Goal: Obtain resource: Download file/media

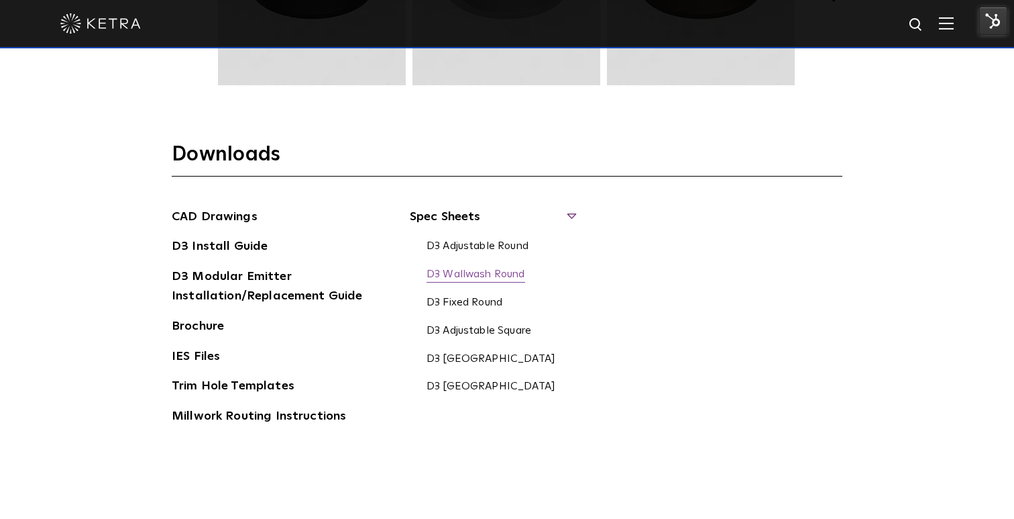
click at [509, 276] on link "D3 Wallwash Round" at bounding box center [476, 275] width 99 height 15
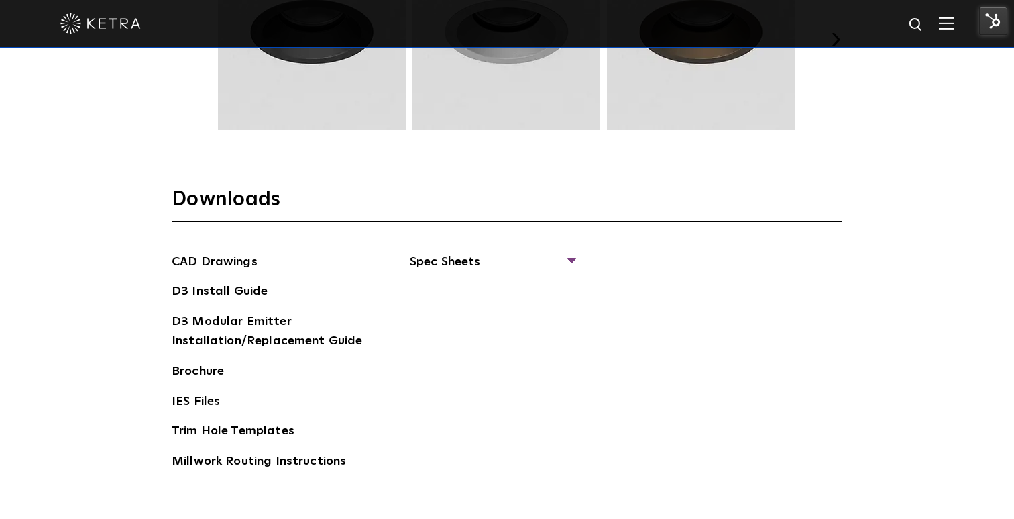
scroll to position [1951, 0]
click at [577, 256] on div "CAD Drawings D3 Install Guide D3 Modular Emitter Installation/Replacement Guide…" at bounding box center [507, 366] width 671 height 229
click at [572, 261] on span "Spec Sheets" at bounding box center [492, 267] width 164 height 30
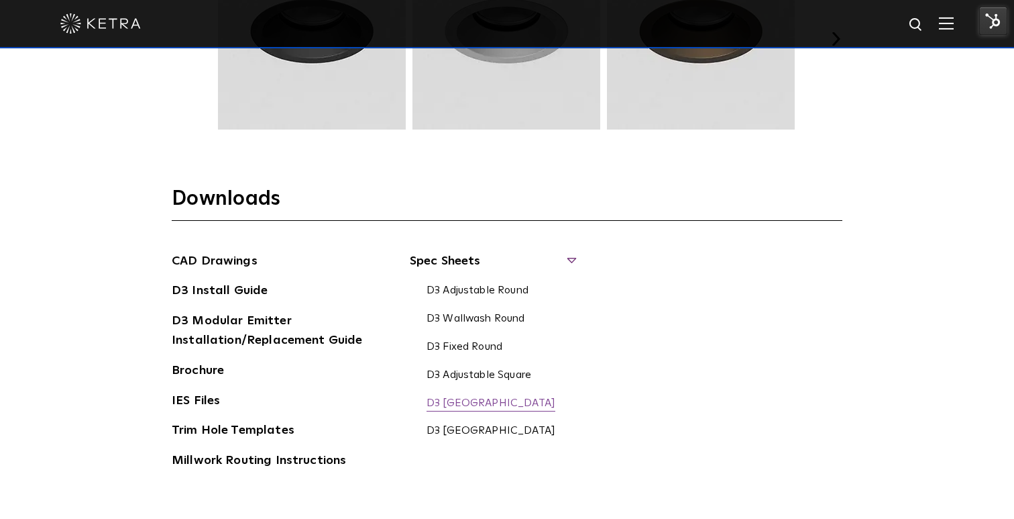
click at [496, 399] on link "D3 Wallwash Square" at bounding box center [491, 404] width 129 height 15
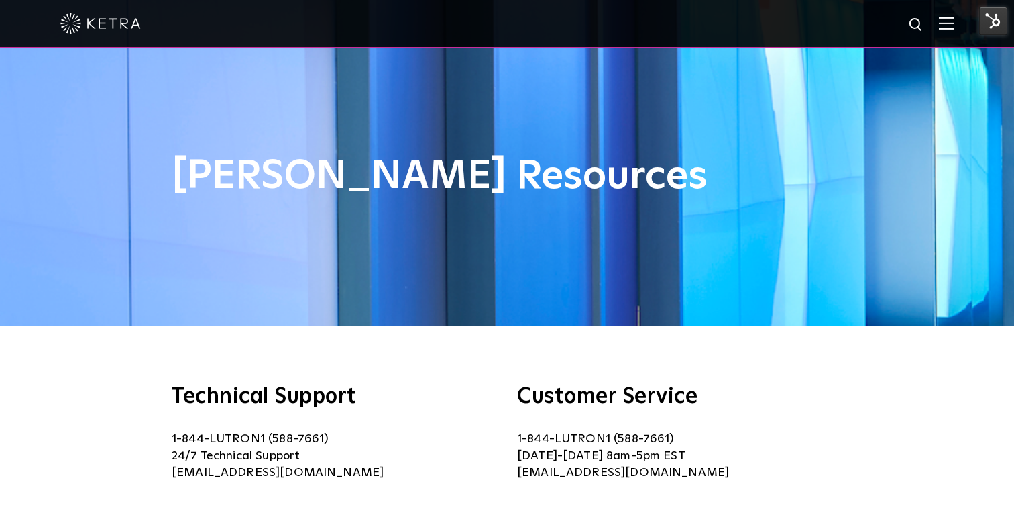
scroll to position [960, 0]
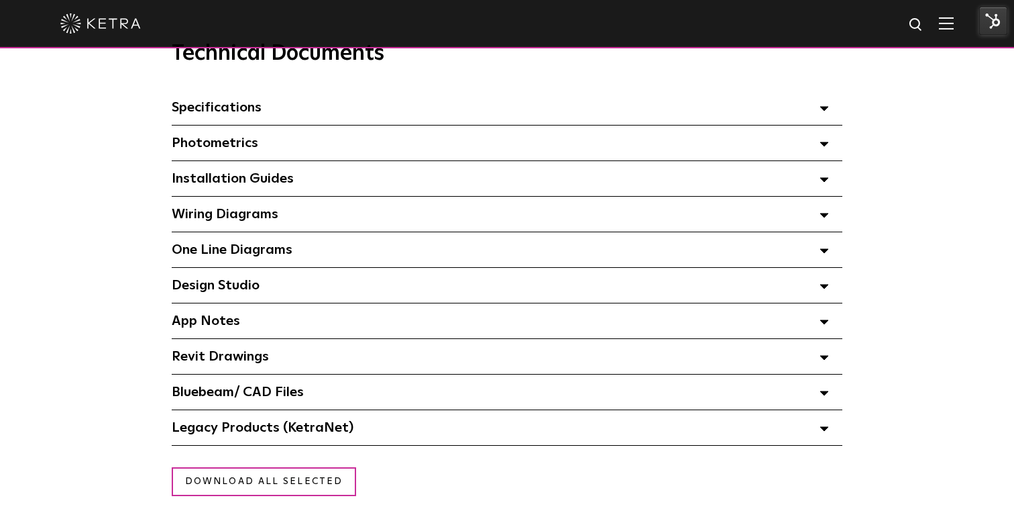
click at [825, 114] on span at bounding box center [824, 107] width 9 height 17
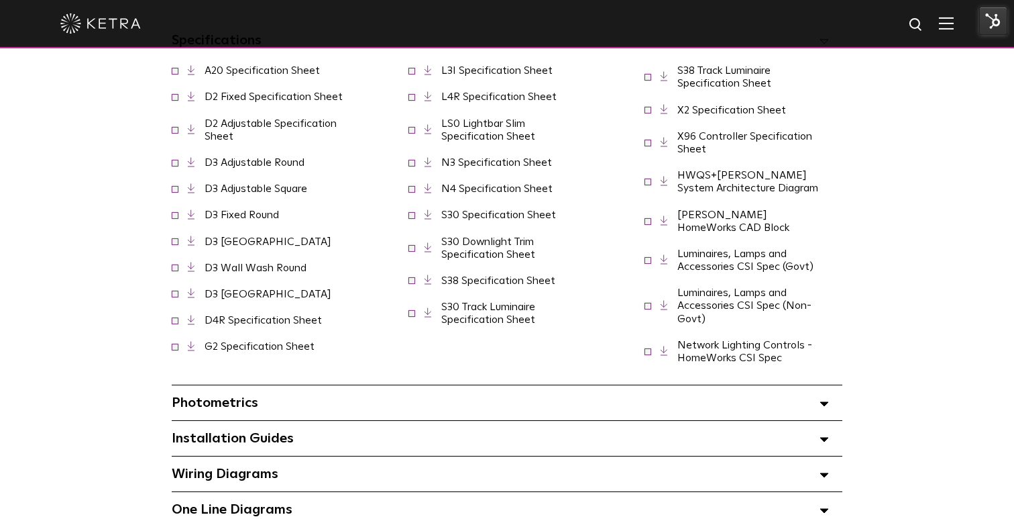
scroll to position [1002, 0]
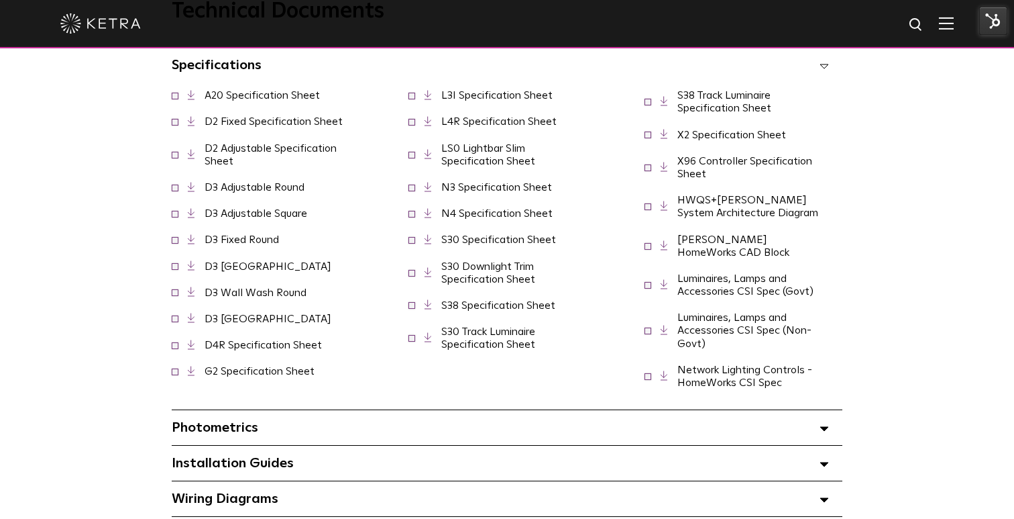
click at [259, 342] on link "D4R Specification Sheet" at bounding box center [263, 344] width 117 height 11
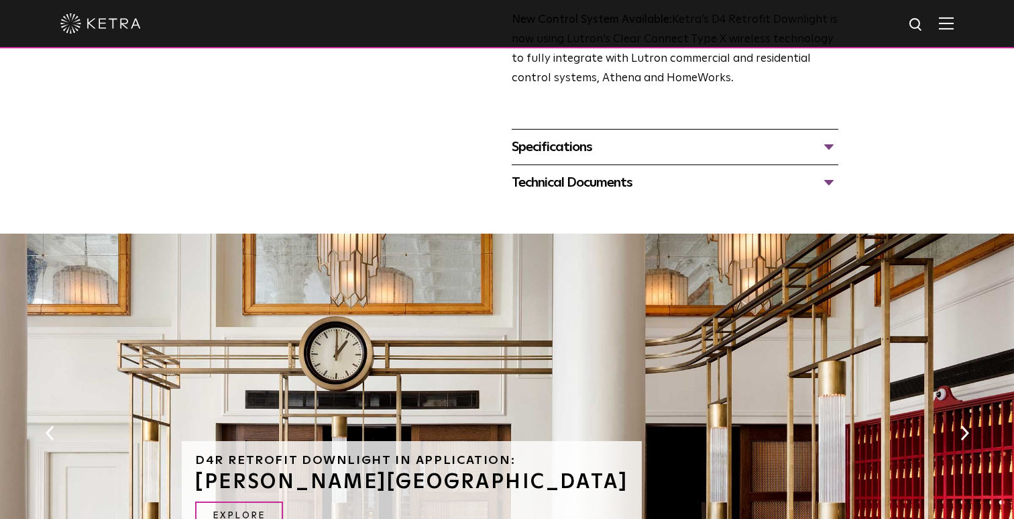
scroll to position [582, 0]
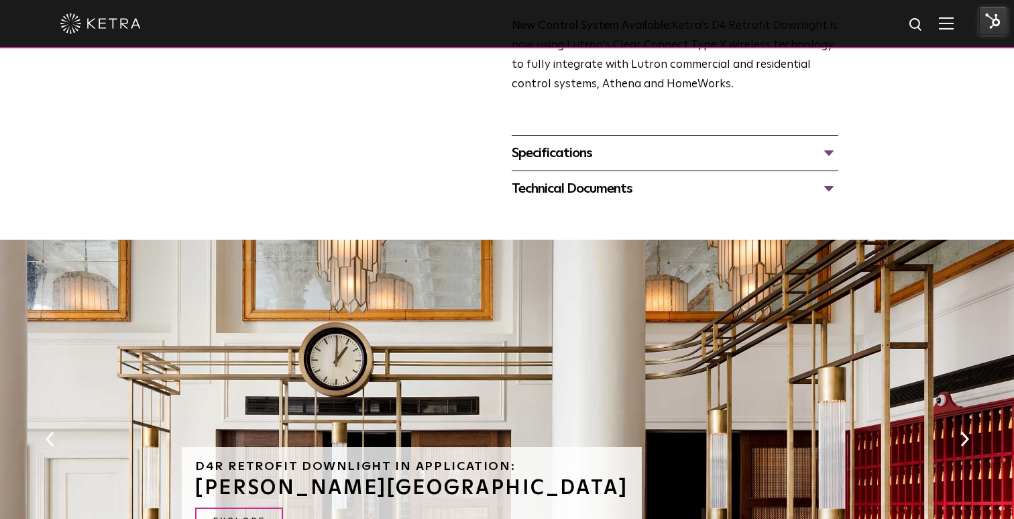
click at [835, 181] on div "Technical Documents" at bounding box center [675, 188] width 327 height 21
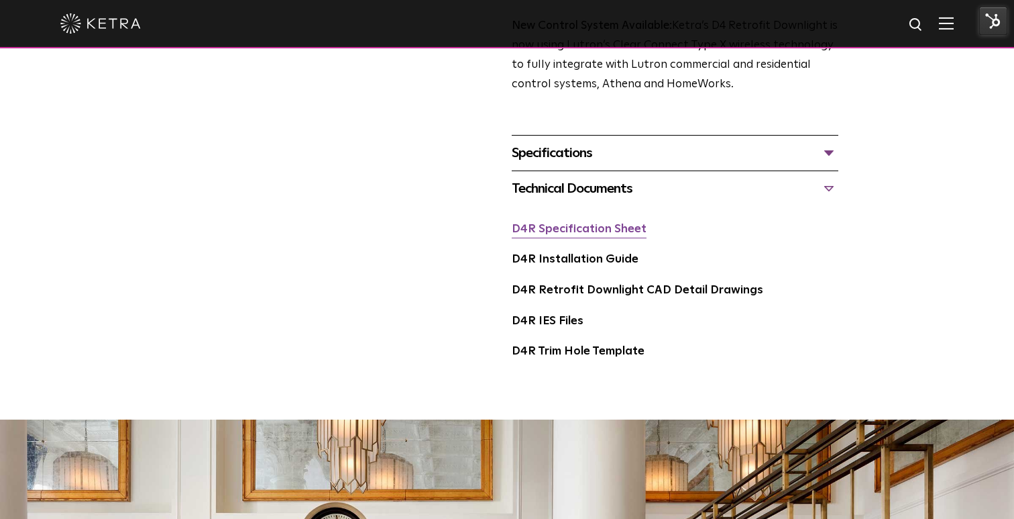
click at [614, 231] on link "D4R Specification Sheet" at bounding box center [579, 228] width 135 height 11
